Goal: Task Accomplishment & Management: Manage account settings

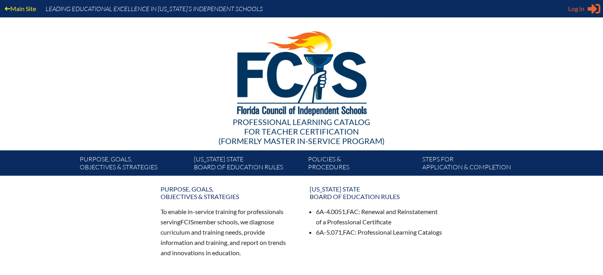
click at [584, 10] on div "Log in Close Sign in or register" at bounding box center [584, 8] width 32 height 13
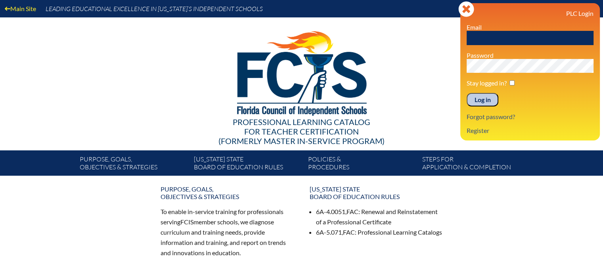
click at [518, 34] on input "text" at bounding box center [529, 38] width 127 height 14
type input "jen5079@hotmail.com"
click at [482, 99] on input "Log in" at bounding box center [482, 99] width 32 height 13
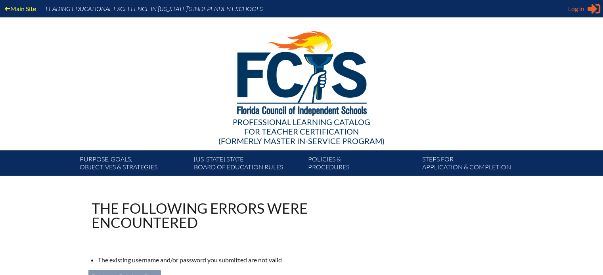
click at [577, 6] on span "Log in" at bounding box center [576, 9] width 16 height 10
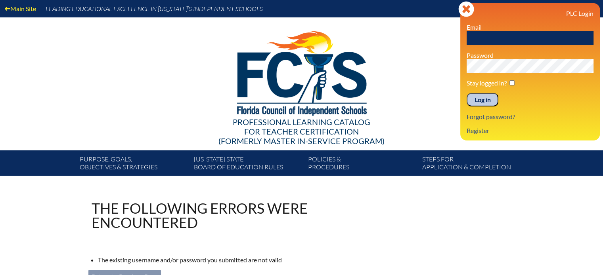
click at [499, 42] on input "text" at bounding box center [529, 38] width 127 height 14
type input "beckj@esj.org"
click at [466, 93] on input "Log in" at bounding box center [482, 99] width 32 height 13
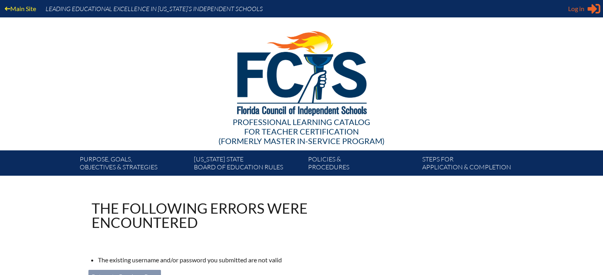
click at [578, 12] on span "Log in" at bounding box center [576, 9] width 16 height 10
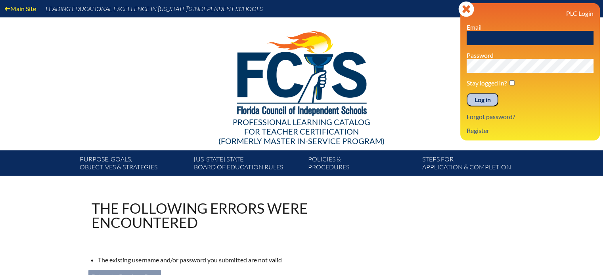
click at [513, 34] on input "text" at bounding box center [529, 38] width 127 height 14
click at [488, 113] on link "Forgot password?" at bounding box center [490, 116] width 55 height 11
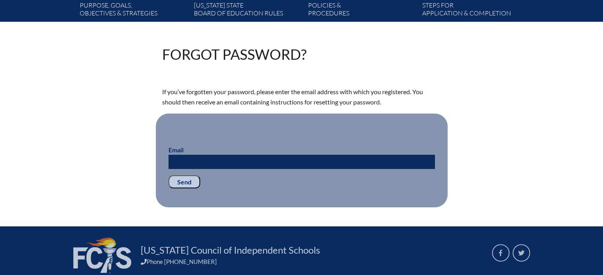
scroll to position [155, 0]
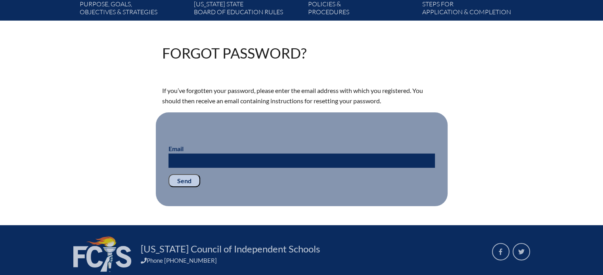
click at [294, 162] on input "Email" at bounding box center [301, 161] width 266 height 14
type input "jen5079@hotmail.com"
click at [174, 179] on input "Send" at bounding box center [184, 180] width 32 height 13
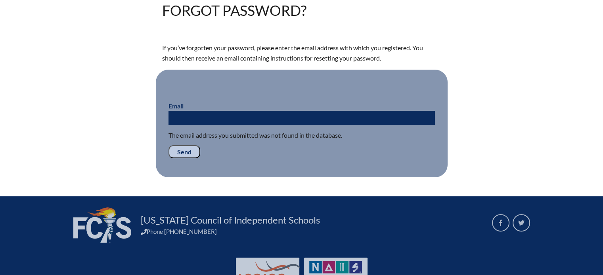
scroll to position [201, 0]
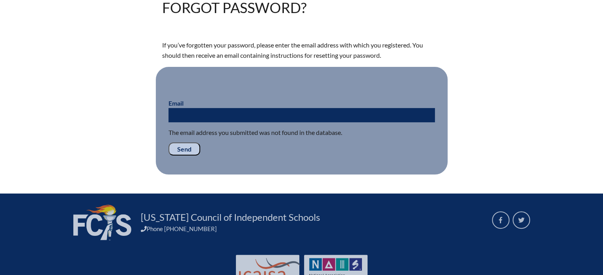
click at [276, 114] on input "Email" at bounding box center [301, 115] width 266 height 14
type input "beckj@esj.org"
click at [181, 148] on input "Send" at bounding box center [184, 149] width 32 height 13
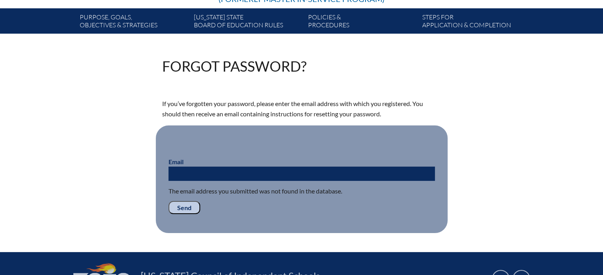
scroll to position [170, 0]
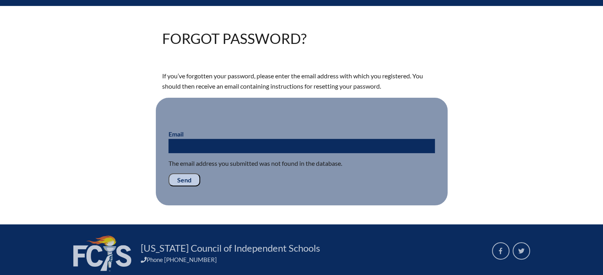
click at [213, 141] on input "Email" at bounding box center [301, 146] width 266 height 14
type input "jen5079"
click at [181, 174] on input "Send" at bounding box center [184, 180] width 32 height 13
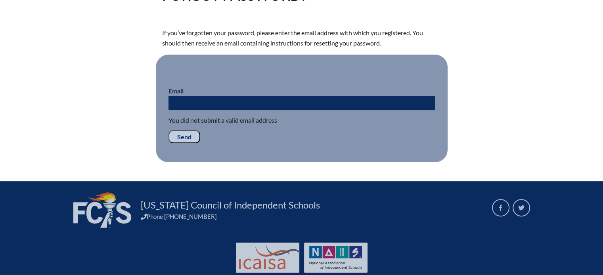
scroll to position [212, 0]
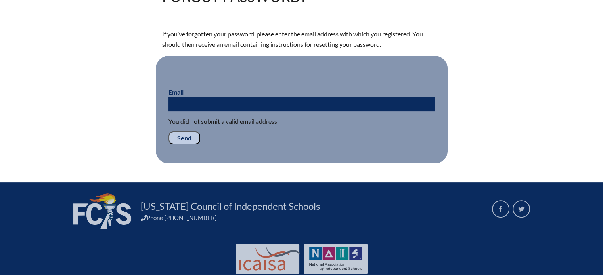
click at [199, 98] on input "Email" at bounding box center [301, 104] width 266 height 14
click at [305, 107] on input "Email" at bounding box center [301, 104] width 266 height 14
type input "jen5079@hotmail.com"
click at [181, 137] on input "Send" at bounding box center [184, 138] width 32 height 13
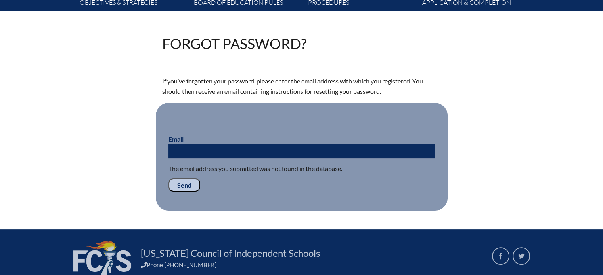
scroll to position [178, 0]
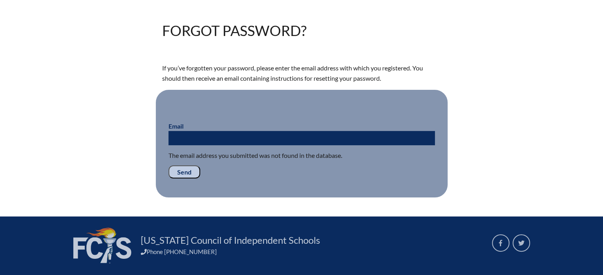
click at [241, 139] on input "Email" at bounding box center [301, 138] width 266 height 14
type input "[EMAIL_ADDRESS][DOMAIN_NAME]"
click at [178, 170] on input "Send" at bounding box center [184, 172] width 32 height 13
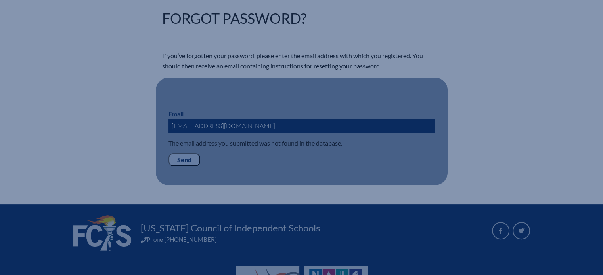
scroll to position [216, 0]
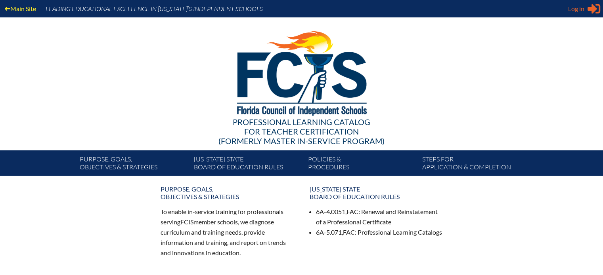
click at [586, 10] on div "Log in Close Sign in or register" at bounding box center [584, 8] width 32 height 13
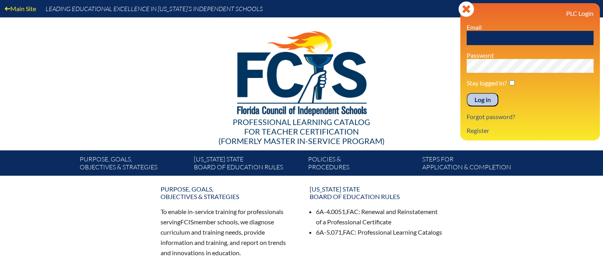
click at [506, 38] on input "text" at bounding box center [529, 38] width 127 height 14
type input "[EMAIL_ADDRESS][DOMAIN_NAME]"
click at [479, 101] on input "Log in" at bounding box center [482, 99] width 32 height 13
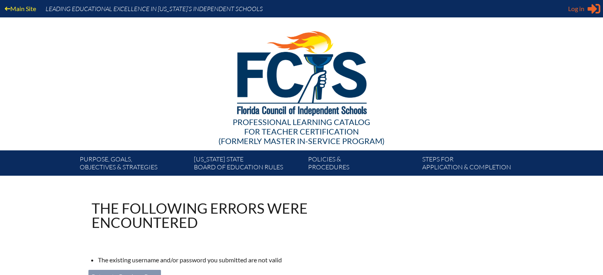
click at [569, 10] on span "Log in" at bounding box center [576, 9] width 16 height 10
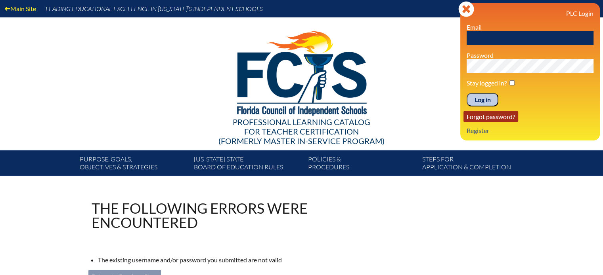
click at [487, 116] on link "Forgot password?" at bounding box center [490, 116] width 55 height 11
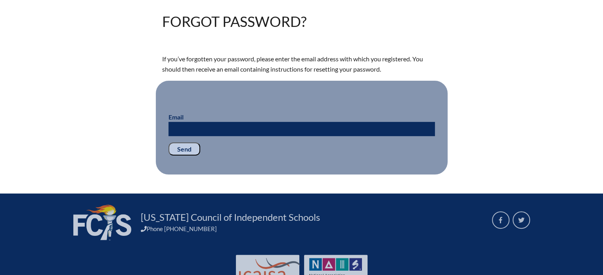
scroll to position [211, 0]
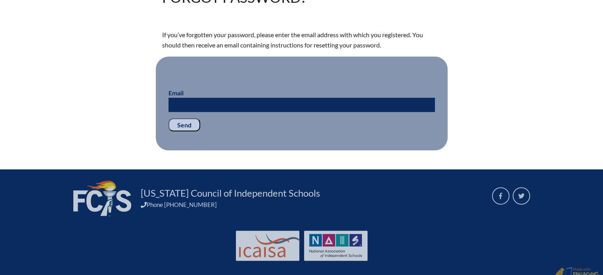
click at [294, 100] on input "Email" at bounding box center [301, 105] width 266 height 14
type input "[EMAIL_ADDRESS][DOMAIN_NAME]"
click at [181, 121] on input "Send" at bounding box center [184, 124] width 32 height 13
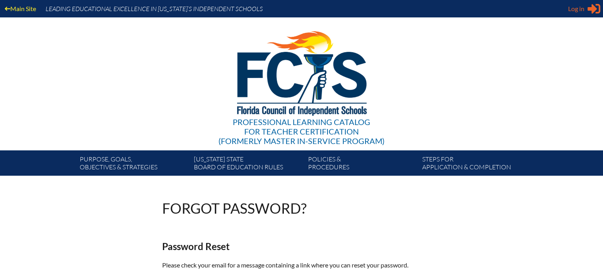
click at [577, 11] on span "Log in" at bounding box center [576, 9] width 16 height 10
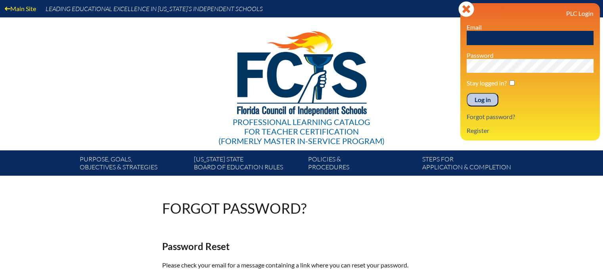
click at [507, 32] on input "text" at bounding box center [529, 38] width 127 height 14
type input "[EMAIL_ADDRESS][DOMAIN_NAME]"
click at [513, 81] on input "checkbox" at bounding box center [511, 82] width 5 height 5
checkbox input "true"
click at [473, 99] on input "Log in" at bounding box center [482, 99] width 32 height 13
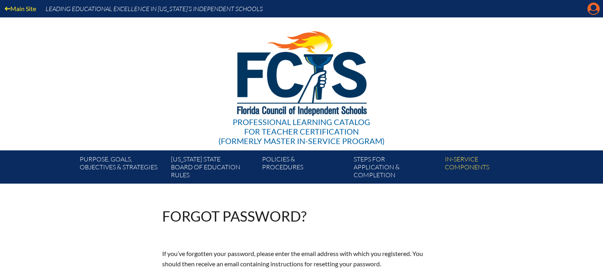
click at [588, 5] on icon at bounding box center [593, 9] width 12 height 12
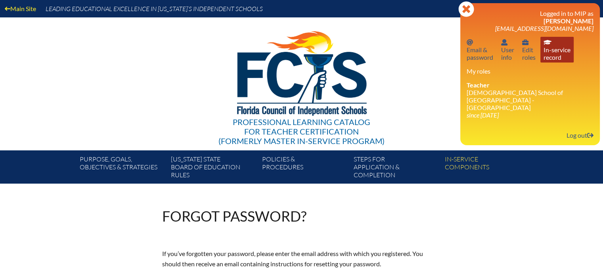
click at [555, 53] on link "In-service record In-service record" at bounding box center [556, 50] width 33 height 26
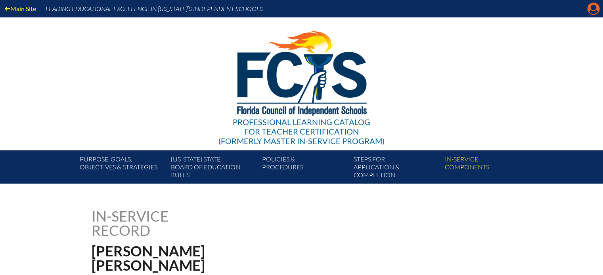
click at [590, 10] on icon at bounding box center [593, 9] width 12 height 12
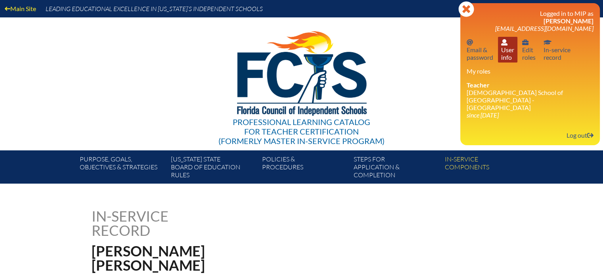
click at [509, 55] on link "User info User info" at bounding box center [507, 50] width 19 height 26
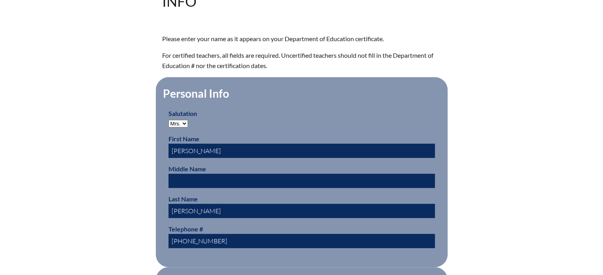
scroll to position [231, 0]
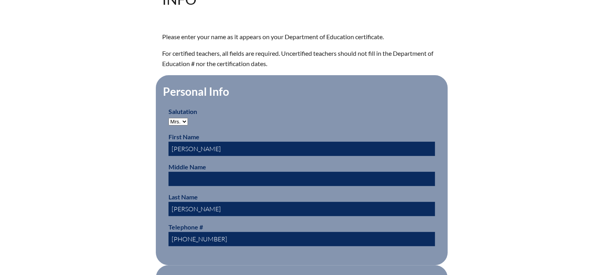
click at [237, 234] on input "[PHONE_NUMBER]" at bounding box center [301, 239] width 266 height 14
click at [205, 237] on input "[PHONE_NUMBER]" at bounding box center [301, 239] width 266 height 14
click at [247, 232] on input "[PHONE_NUMBER]" at bounding box center [301, 239] width 266 height 14
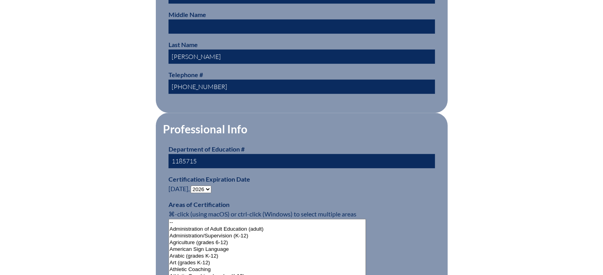
scroll to position [425, 0]
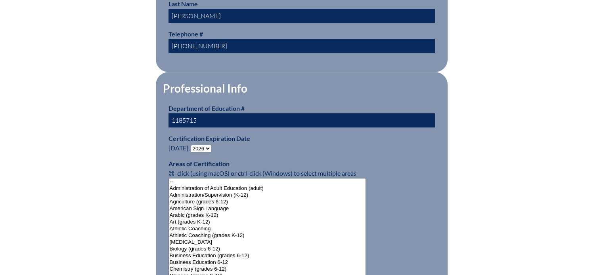
type input "[PHONE_NUMBER]"
click at [207, 147] on select "- 2031 2030 2029 2028 2027 2026 2025 2024 2023 2022 2021 2020 2019 2018 2017 20…" at bounding box center [201, 149] width 21 height 8
select select "2031"
click at [192, 145] on select "- 2031 2030 2029 2028 2027 2026 2025 2024 2023 2022 2021 2020 2019 2018 2017 20…" at bounding box center [201, 149] width 21 height 8
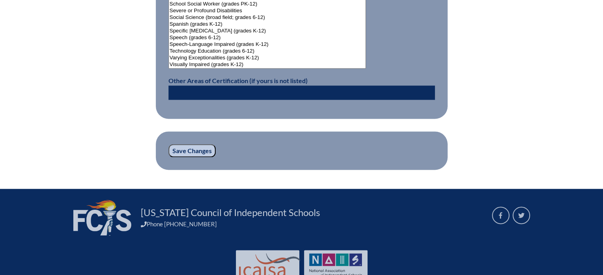
scroll to position [1120, 0]
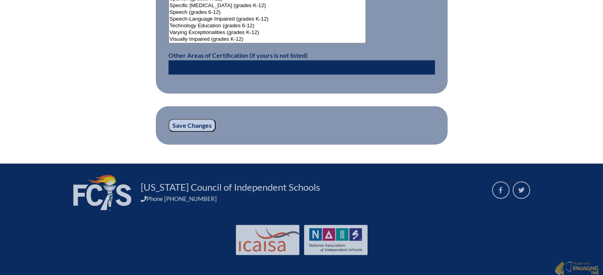
click at [192, 123] on input "Save Changes" at bounding box center [191, 125] width 47 height 13
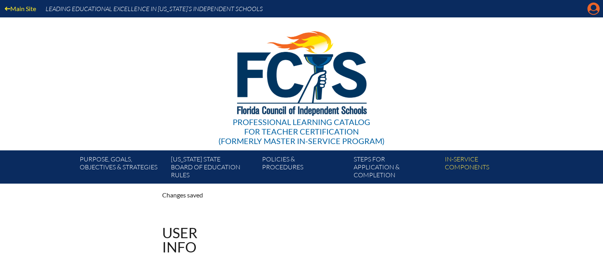
click at [591, 10] on icon "Manage account" at bounding box center [593, 8] width 13 height 13
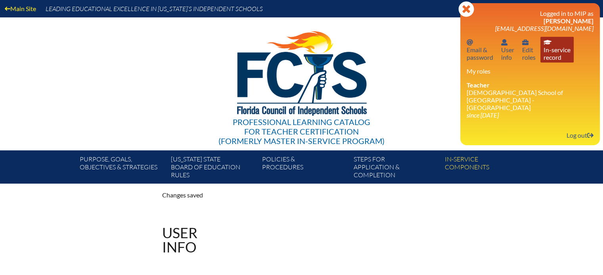
click at [557, 47] on link "In-service record In-service record" at bounding box center [556, 50] width 33 height 26
